Goal: Task Accomplishment & Management: Use online tool/utility

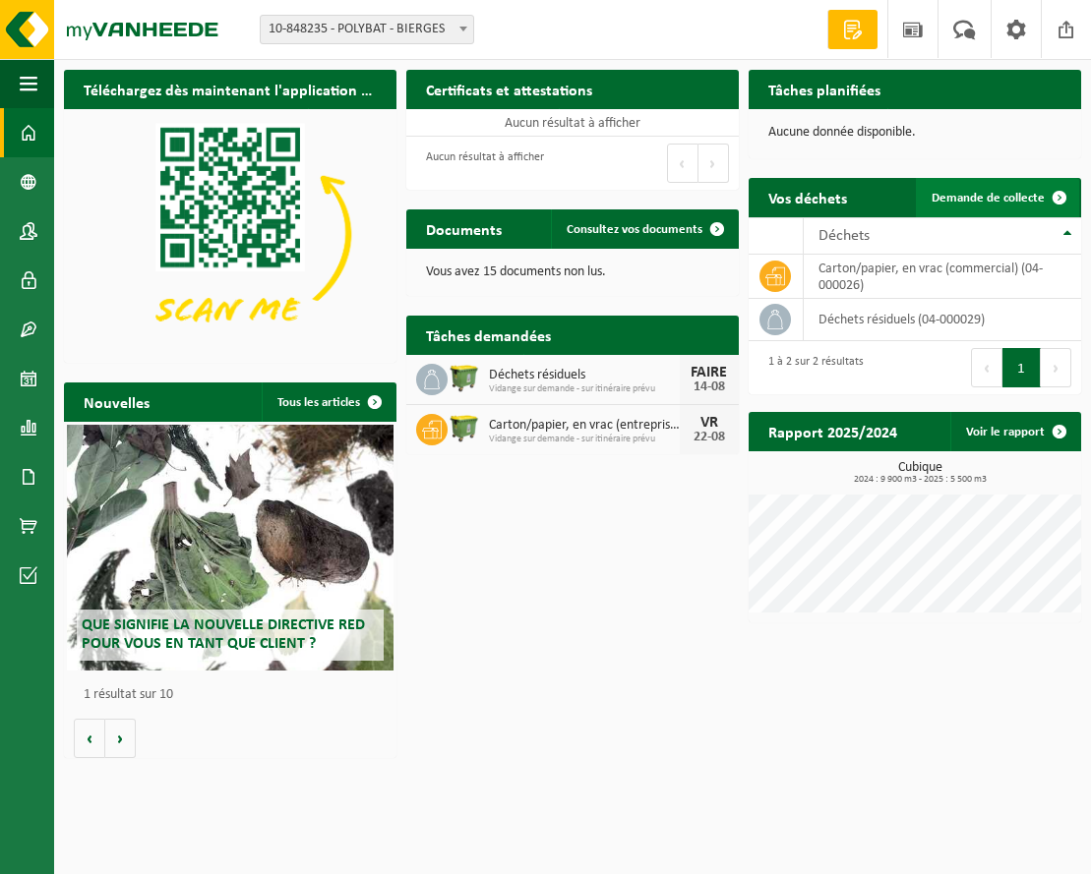
click at [1054, 199] on span at bounding box center [1059, 197] width 39 height 39
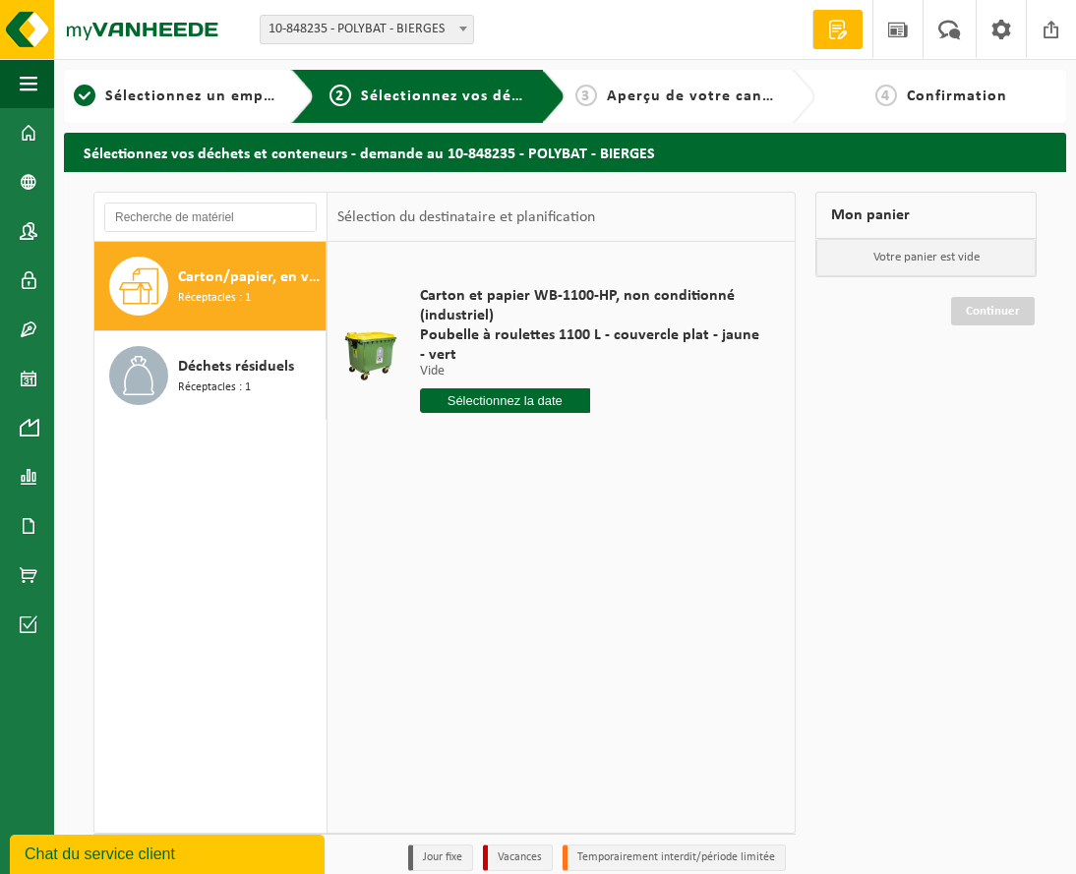
click at [547, 401] on input "text" at bounding box center [505, 401] width 170 height 25
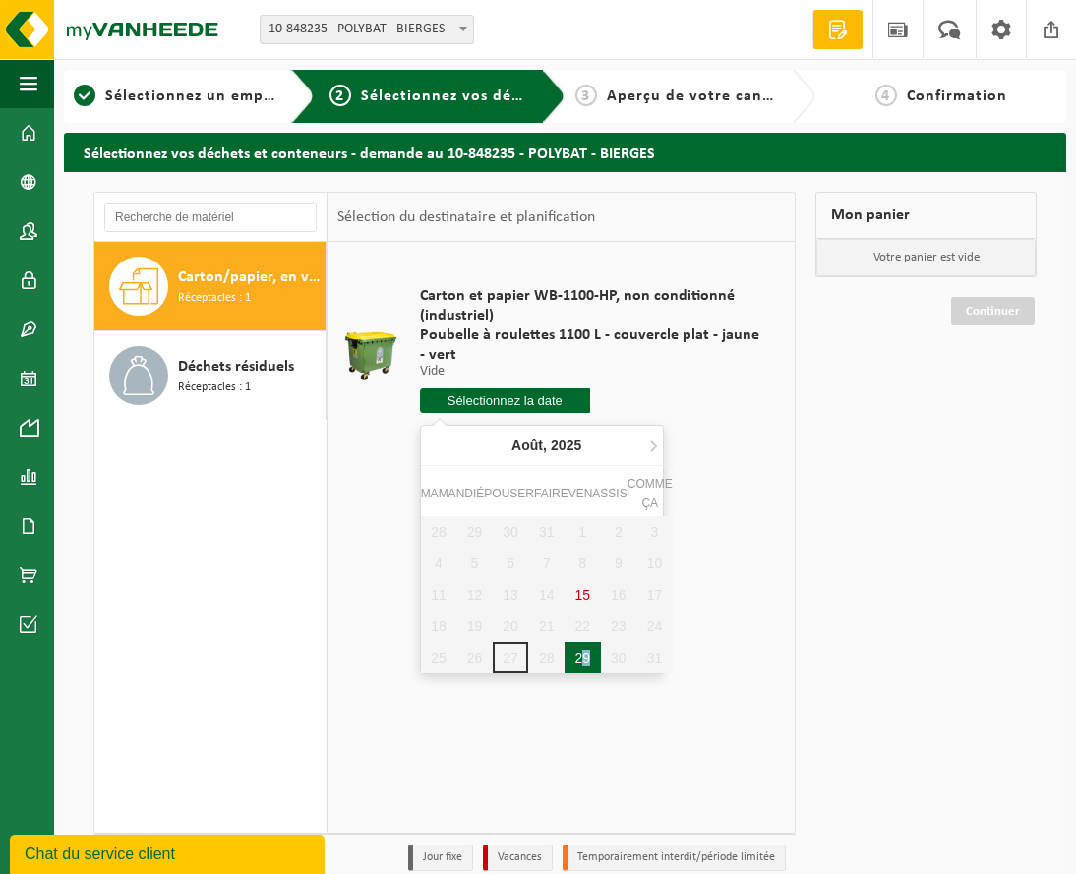
click at [580, 655] on font "29" at bounding box center [582, 658] width 16 height 16
type input "Van 2025-08-29"
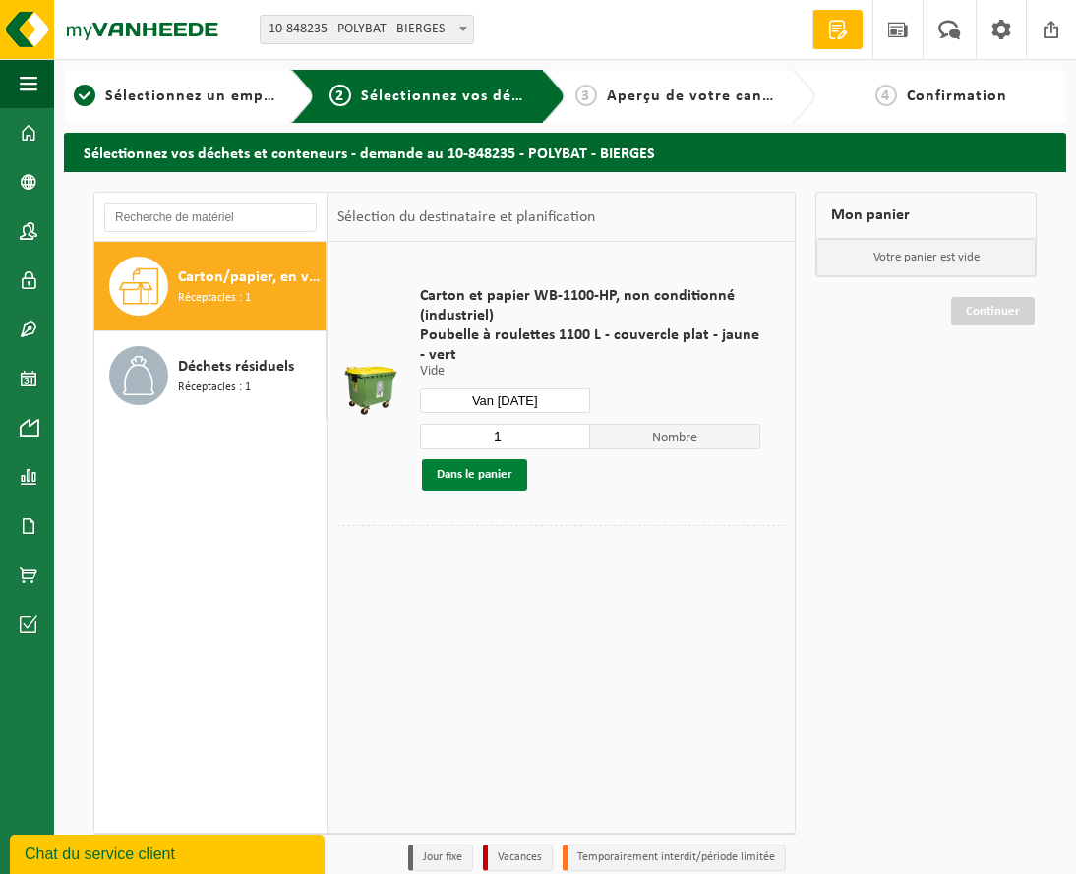
click at [459, 473] on font "Dans le panier" at bounding box center [475, 474] width 76 height 13
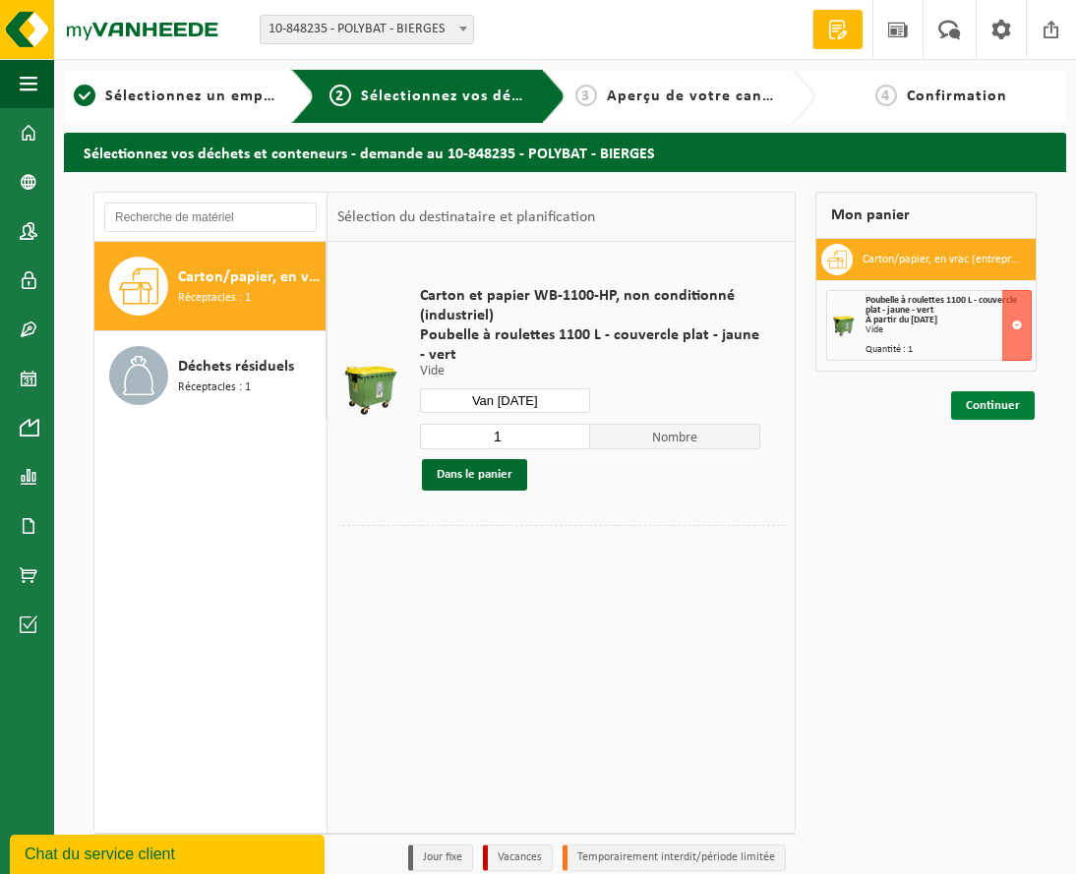
click at [999, 403] on font "Continuer" at bounding box center [993, 405] width 54 height 13
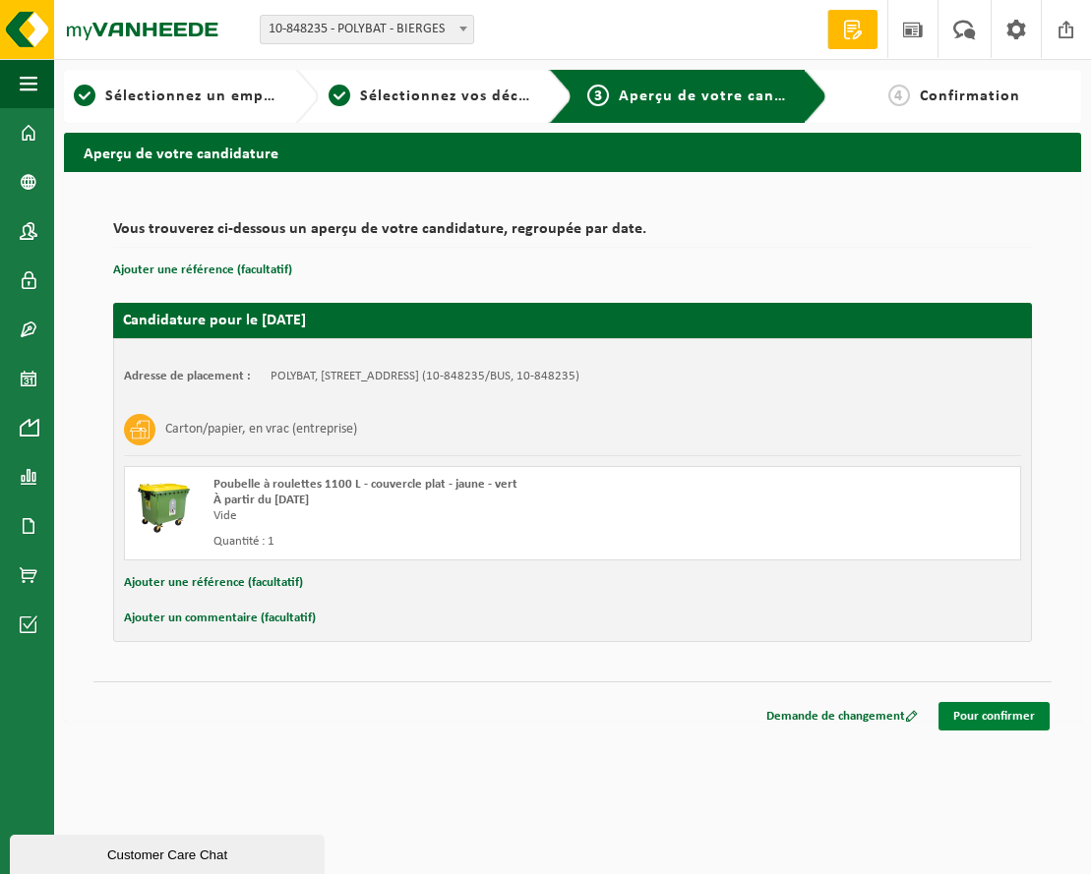
click at [981, 719] on font "Pour confirmer" at bounding box center [994, 716] width 82 height 13
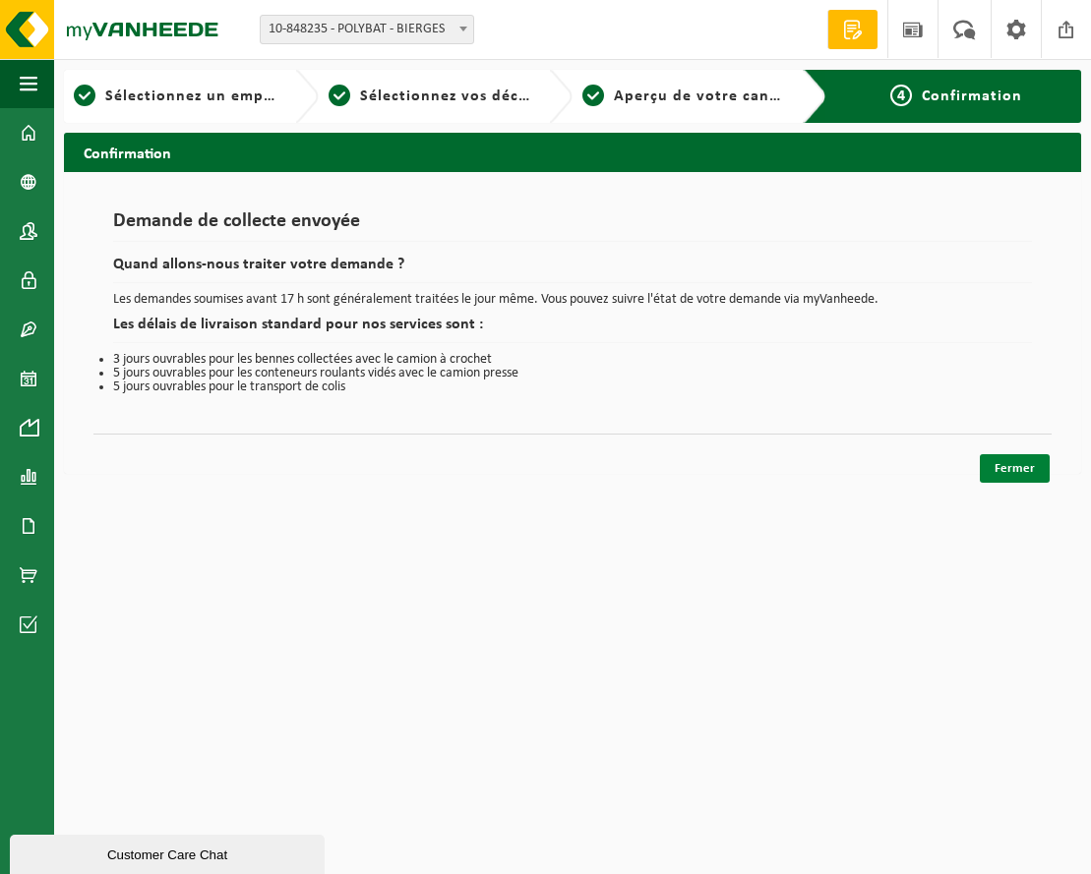
click at [1004, 472] on font "Fermer" at bounding box center [1014, 468] width 40 height 13
